Goal: Task Accomplishment & Management: Use online tool/utility

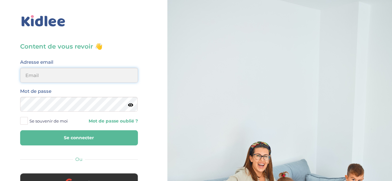
type input "orane.szelag31@gmail.com"
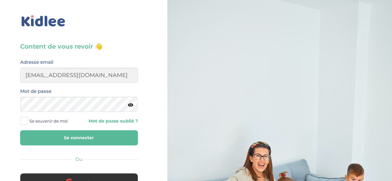
click at [57, 143] on button "Se connecter" at bounding box center [79, 138] width 118 height 15
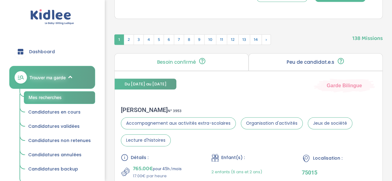
scroll to position [132, 0]
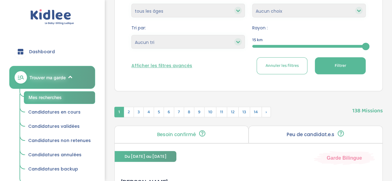
click at [254, 46] on div at bounding box center [308, 46] width 113 height 3
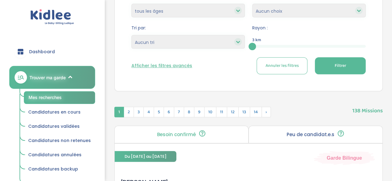
scroll to position [132, 0]
click at [340, 63] on span "Filtrer" at bounding box center [340, 66] width 11 height 7
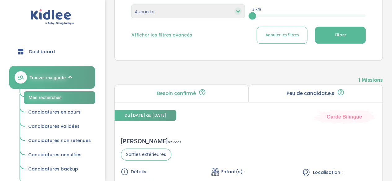
scroll to position [111, 0]
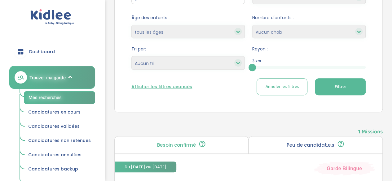
click at [260, 68] on div "3" at bounding box center [308, 67] width 113 height 3
click at [282, 69] on div "3" at bounding box center [308, 67] width 113 height 7
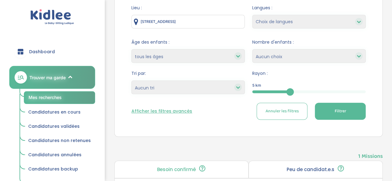
scroll to position [87, 0]
click at [304, 92] on div "5" at bounding box center [308, 92] width 113 height 3
click at [314, 93] on div "5" at bounding box center [308, 92] width 113 height 3
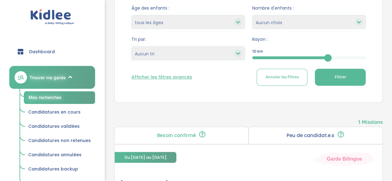
scroll to position [119, 0]
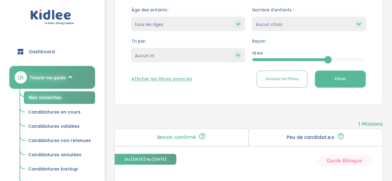
click at [276, 59] on div at bounding box center [290, 59] width 76 height 3
click at [329, 80] on button "Filtrer" at bounding box center [340, 79] width 51 height 17
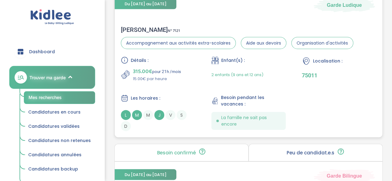
scroll to position [637, 0]
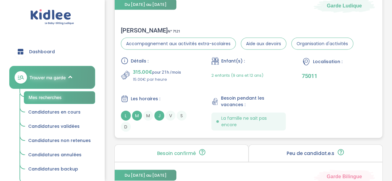
click at [167, 77] on p "15.00€ par heure" at bounding box center [157, 80] width 48 height 6
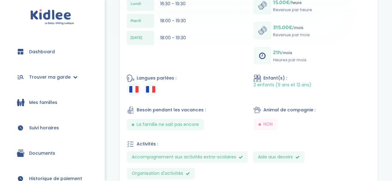
scroll to position [214, 0]
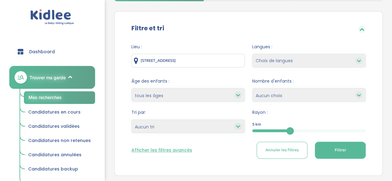
scroll to position [47, 0]
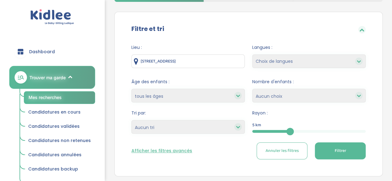
click at [365, 131] on div "5" at bounding box center [308, 131] width 113 height 3
click at [277, 64] on select "Choix de langues Allemand Anglais Arabe Espagnol Grec Russe Français Coréen" at bounding box center [308, 62] width 113 height 14
select select "2"
click at [252, 55] on select "Choix de langues Allemand Anglais Arabe Espagnol Grec Russe Français Coréen" at bounding box center [308, 62] width 113 height 14
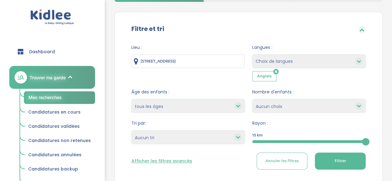
click at [286, 59] on select "Choix de langues Allemand Anglais Arabe Espagnol Grec Russe Français Coréen" at bounding box center [308, 62] width 113 height 14
select select "12"
click at [252, 55] on select "Choix de langues Allemand Anglais Arabe Espagnol Grec Russe Français Coréen" at bounding box center [308, 62] width 113 height 14
select select
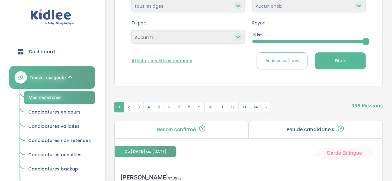
click at [336, 60] on span "Filtrer" at bounding box center [340, 61] width 11 height 7
click at [290, 127] on p "Peu de candidat.e.s" at bounding box center [311, 129] width 48 height 5
click at [203, 129] on icon at bounding box center [202, 128] width 8 height 7
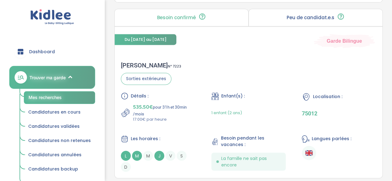
scroll to position [437, 0]
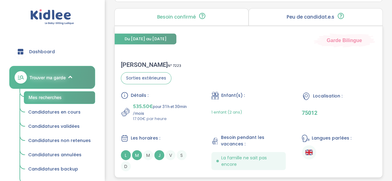
click at [195, 117] on p "17.00€ par heure" at bounding box center [164, 119] width 62 height 6
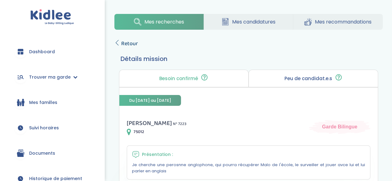
click at [125, 46] on span "Retour" at bounding box center [129, 43] width 17 height 9
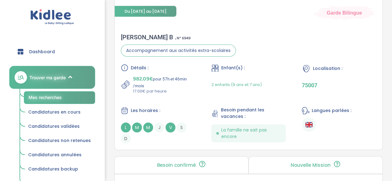
scroll to position [1160, 0]
click at [241, 82] on span "2 enfants (9 ans et 7 ans)" at bounding box center [236, 85] width 51 height 6
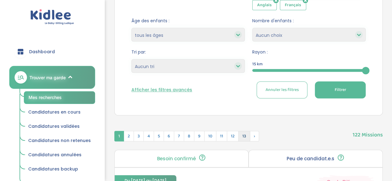
click at [241, 135] on span "13" at bounding box center [244, 136] width 12 height 11
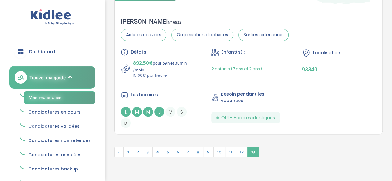
scroll to position [503, 0]
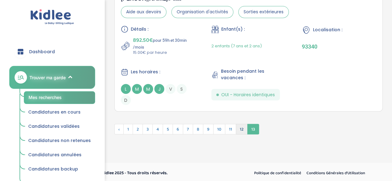
click at [238, 129] on span "12" at bounding box center [242, 129] width 12 height 11
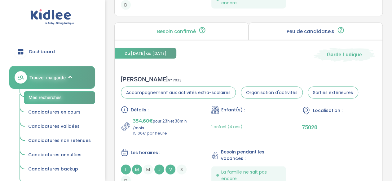
scroll to position [1869, 0]
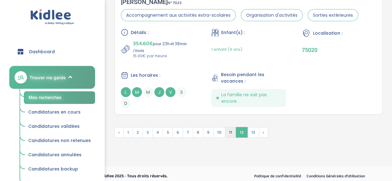
click at [230, 128] on span "11" at bounding box center [230, 132] width 11 height 11
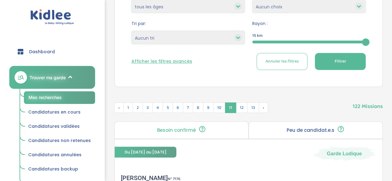
scroll to position [150, 0]
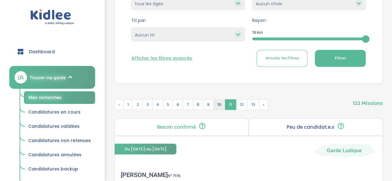
click at [218, 106] on span "10" at bounding box center [219, 105] width 12 height 11
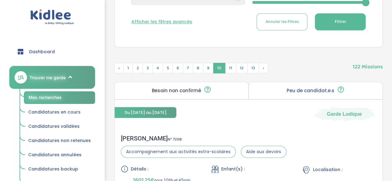
scroll to position [0, 0]
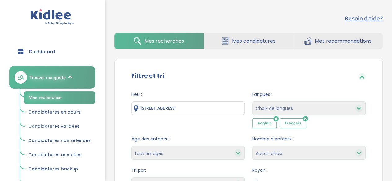
click at [304, 119] on icon at bounding box center [305, 119] width 5 height 6
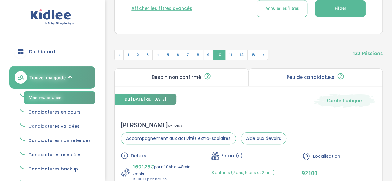
click at [327, 9] on button "Filtrer" at bounding box center [340, 8] width 51 height 17
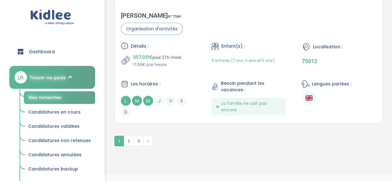
scroll to position [1857, 0]
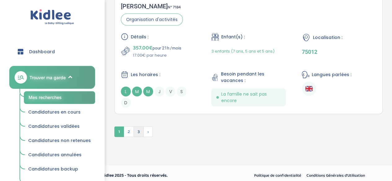
click at [137, 129] on span "3" at bounding box center [139, 132] width 10 height 11
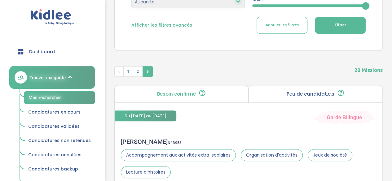
scroll to position [182, 0]
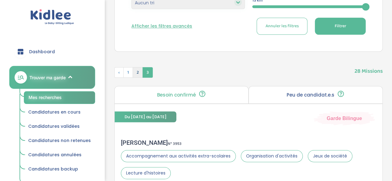
click at [137, 73] on span "2" at bounding box center [138, 72] width 10 height 11
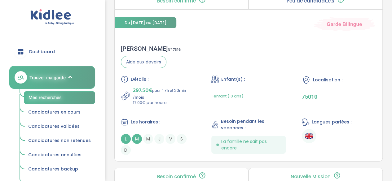
scroll to position [976, 0]
click at [220, 89] on div "1 enfant (10 ans)" at bounding box center [227, 96] width 32 height 20
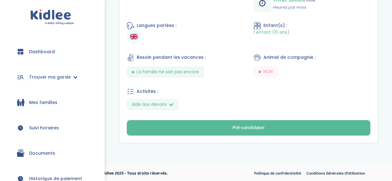
scroll to position [277, 0]
